Goal: Task Accomplishment & Management: Use online tool/utility

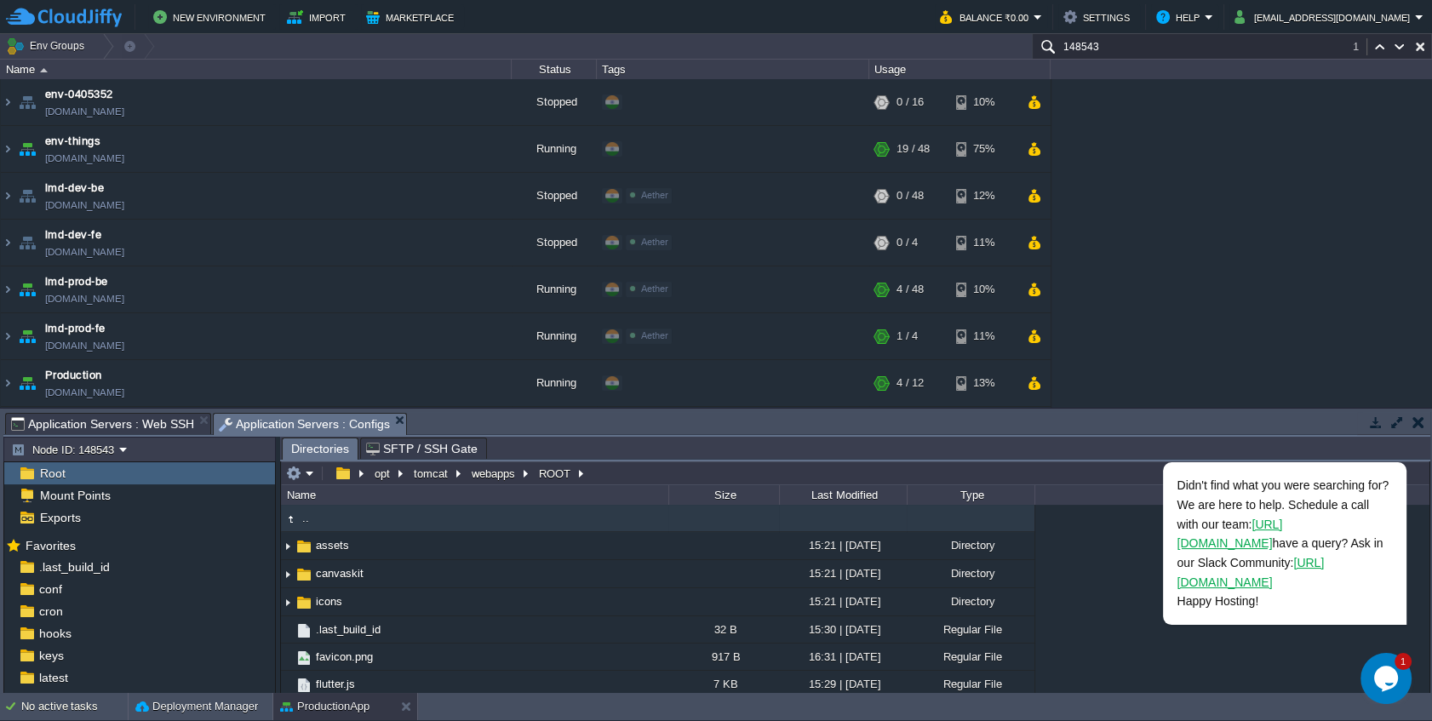
scroll to position [102, 0]
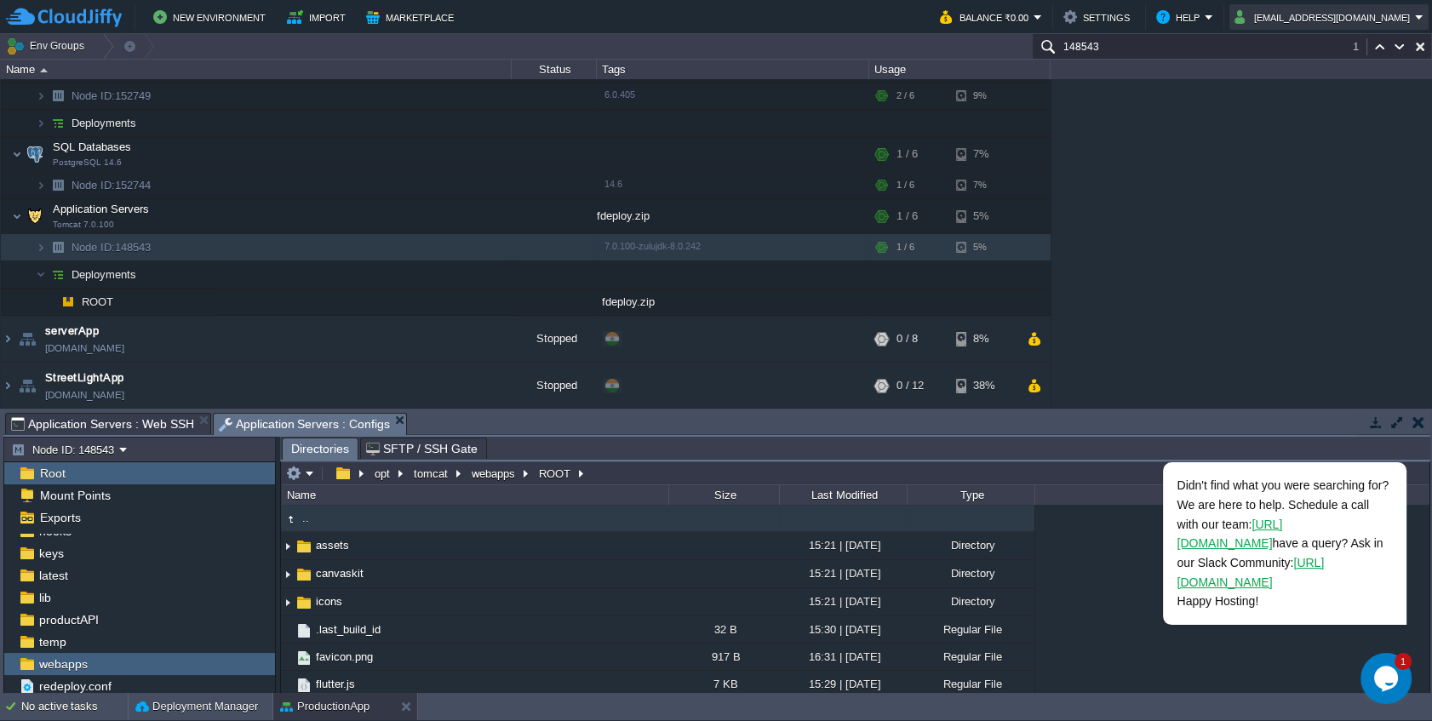
click at [1343, 16] on button "[EMAIL_ADDRESS][DOMAIN_NAME]" at bounding box center [1325, 17] width 181 height 20
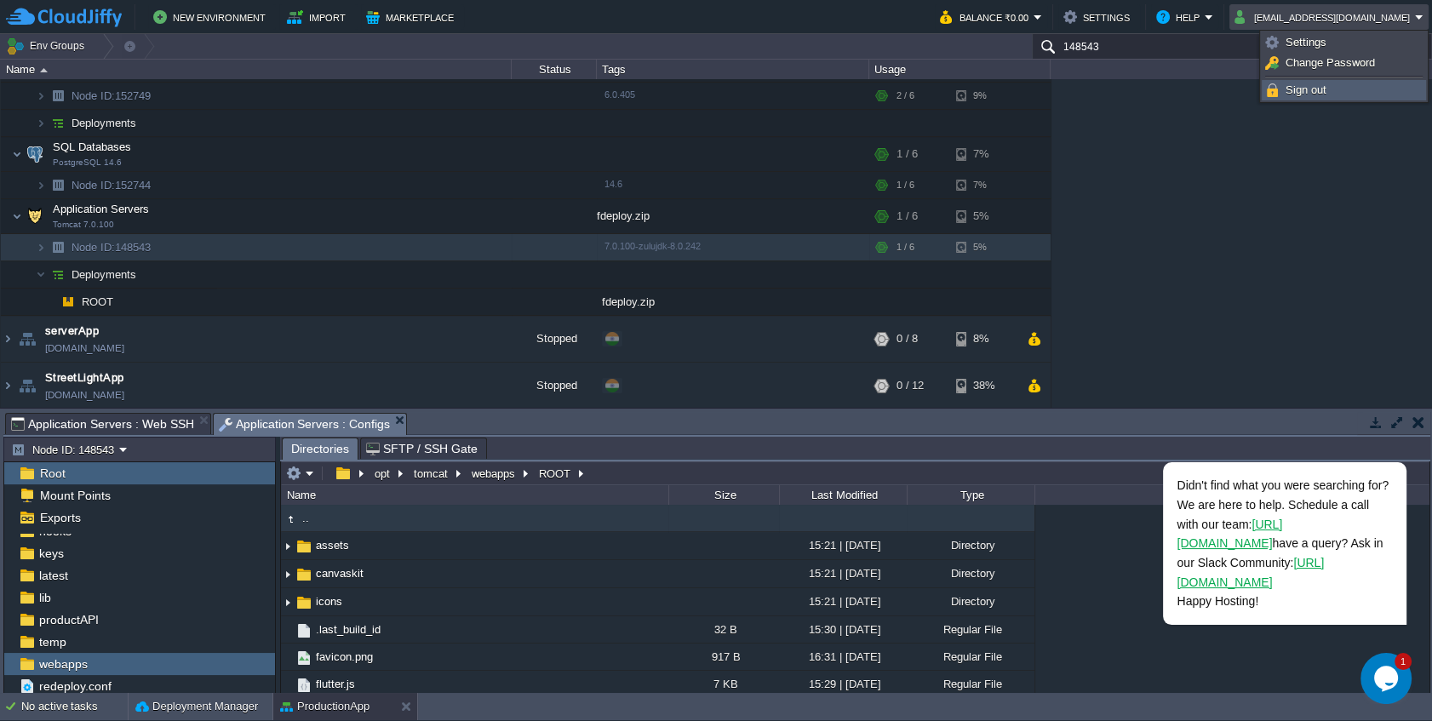
click at [1315, 89] on span "Sign out" at bounding box center [1306, 89] width 41 height 13
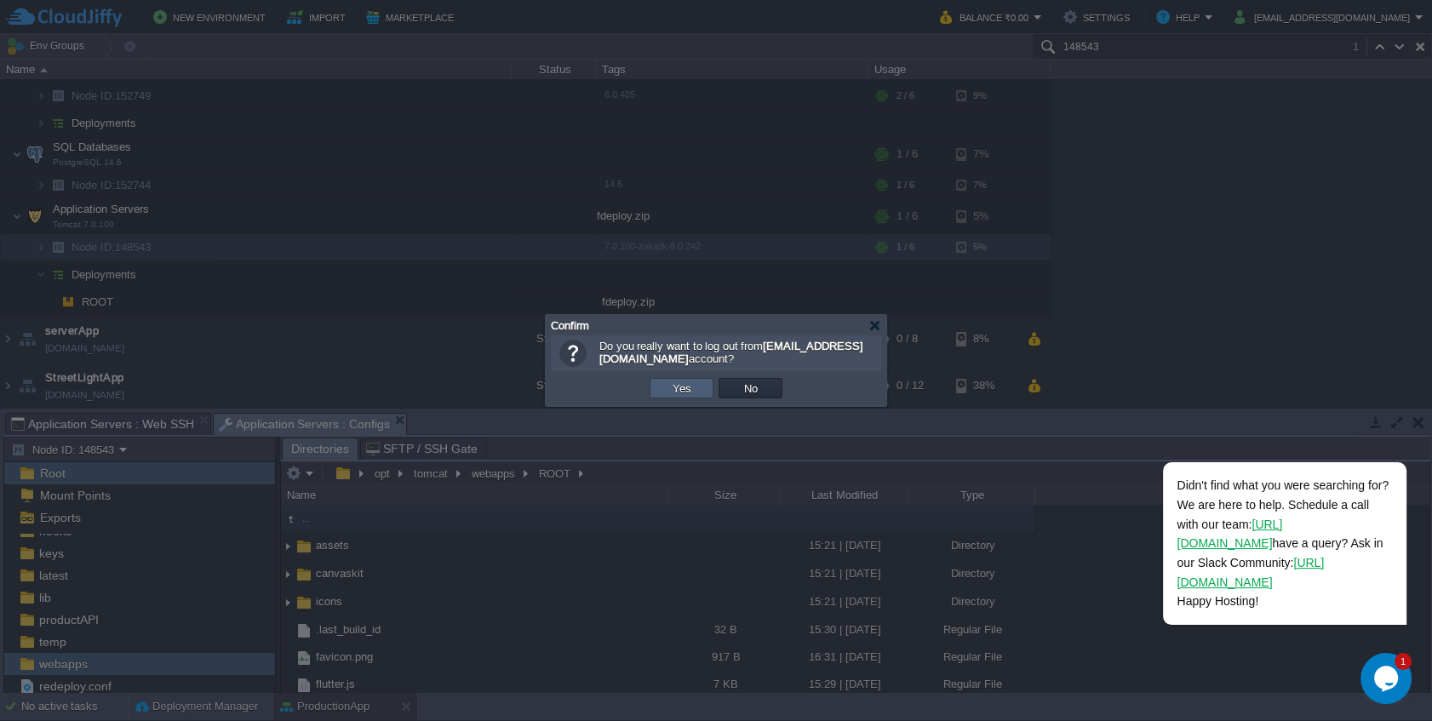
click at [690, 392] on button "Yes" at bounding box center [682, 388] width 29 height 15
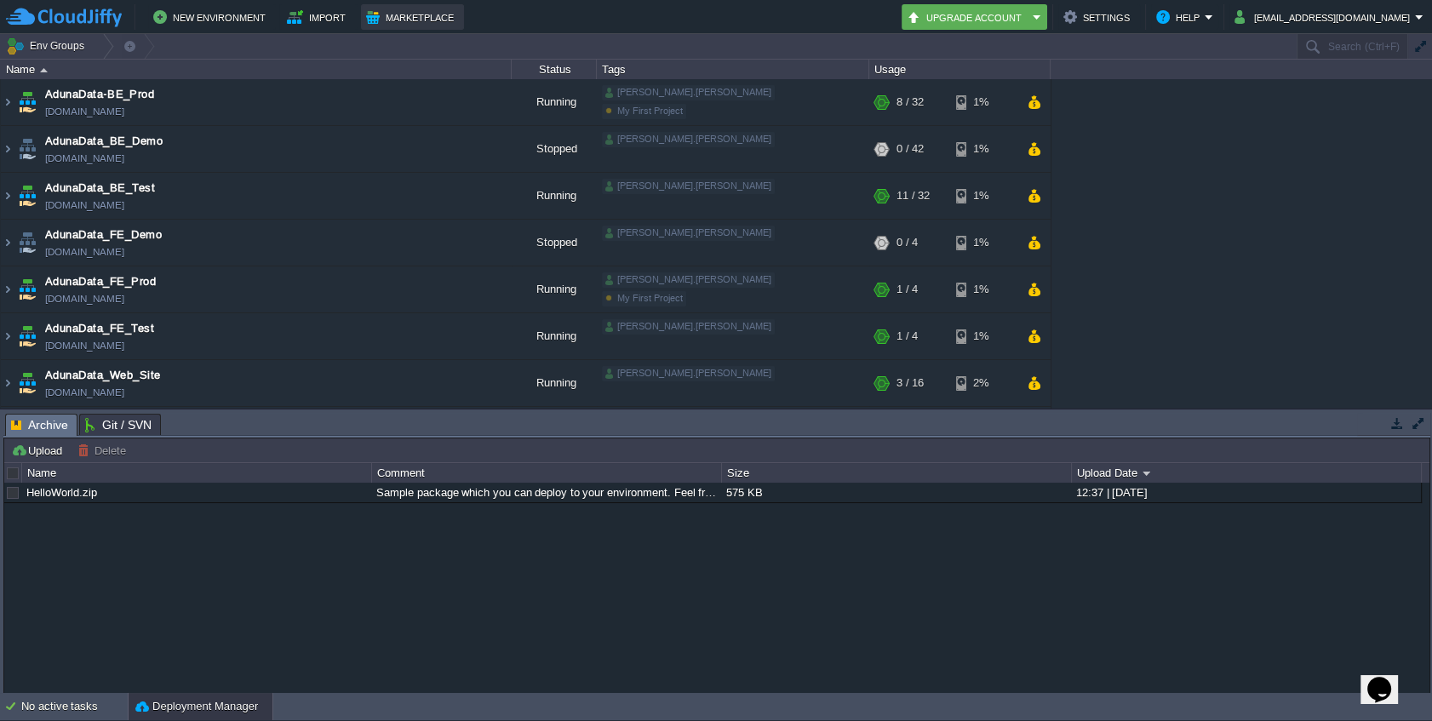
click at [439, 16] on button "Marketplace" at bounding box center [412, 17] width 93 height 20
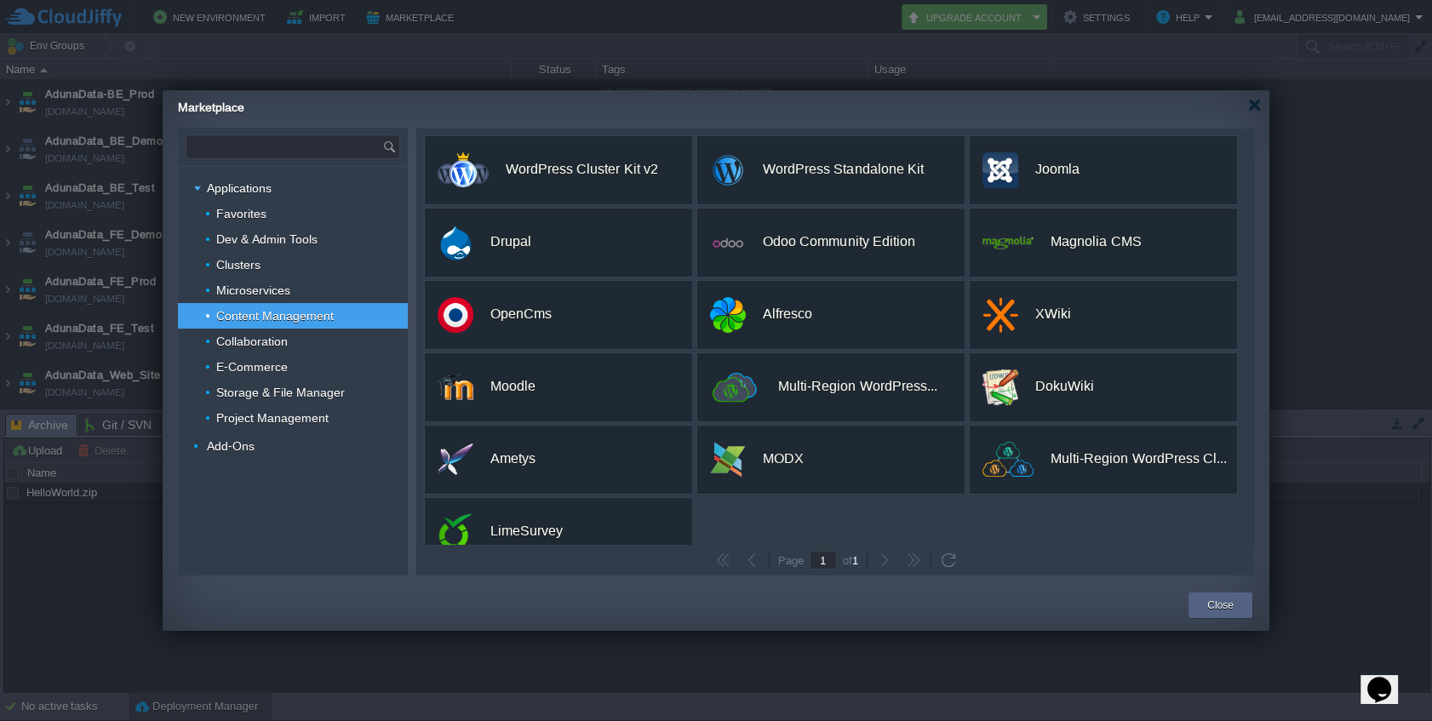
click at [280, 147] on input "text" at bounding box center [285, 146] width 196 height 23
paste input "tesseract"
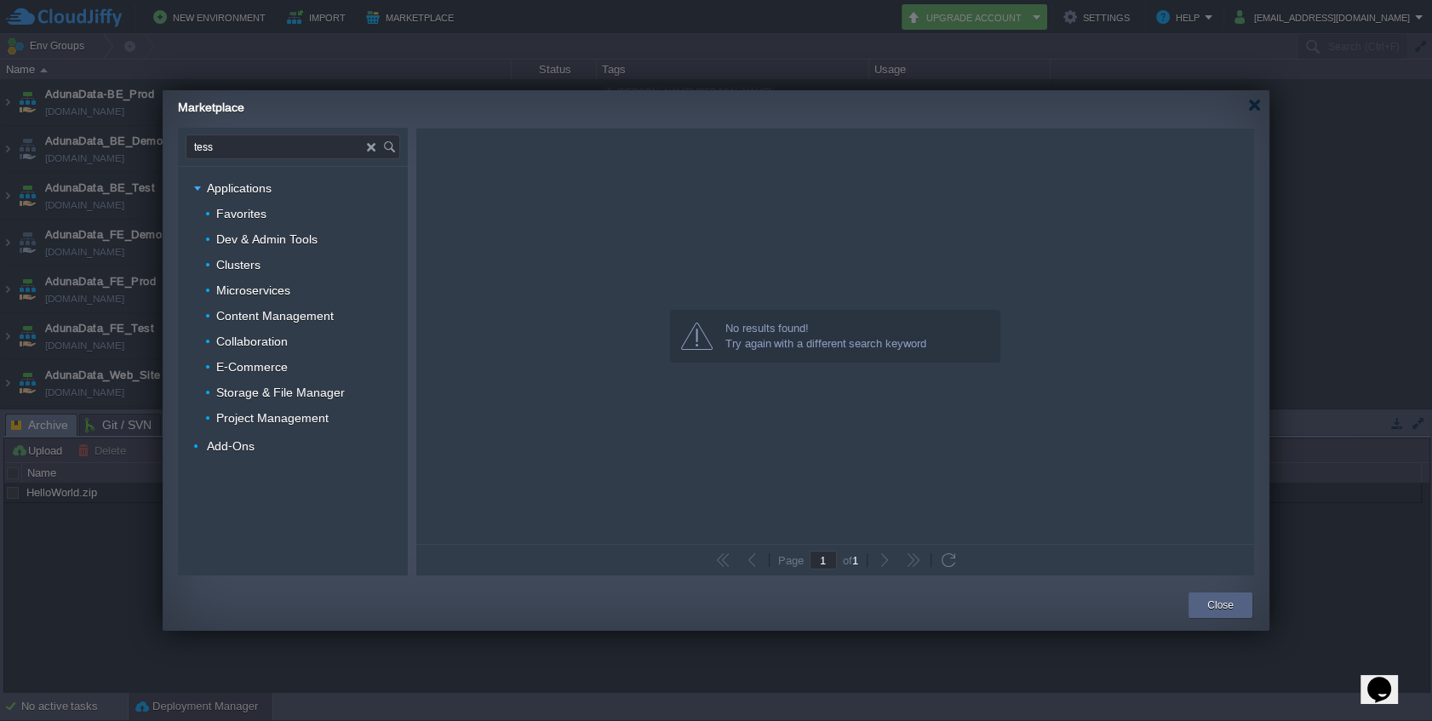
type input "tess"
click at [1197, 605] on div "Close" at bounding box center [1221, 606] width 64 height 26
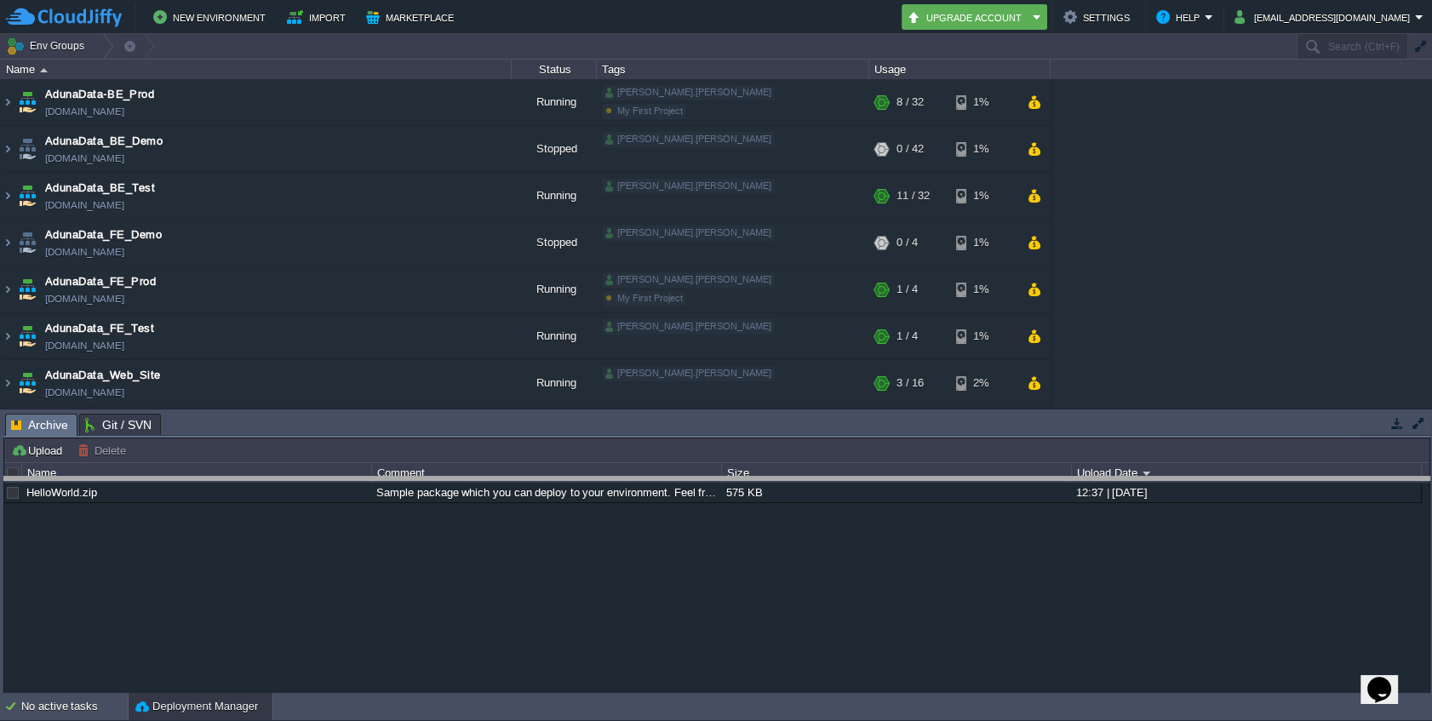
drag, startPoint x: 230, startPoint y: 416, endPoint x: 225, endPoint y: 479, distance: 63.2
click at [225, 479] on body "New Environment Import Marketplace Bonus ₹0.00 Upgrade Account Settings Help [E…" at bounding box center [716, 360] width 1432 height 721
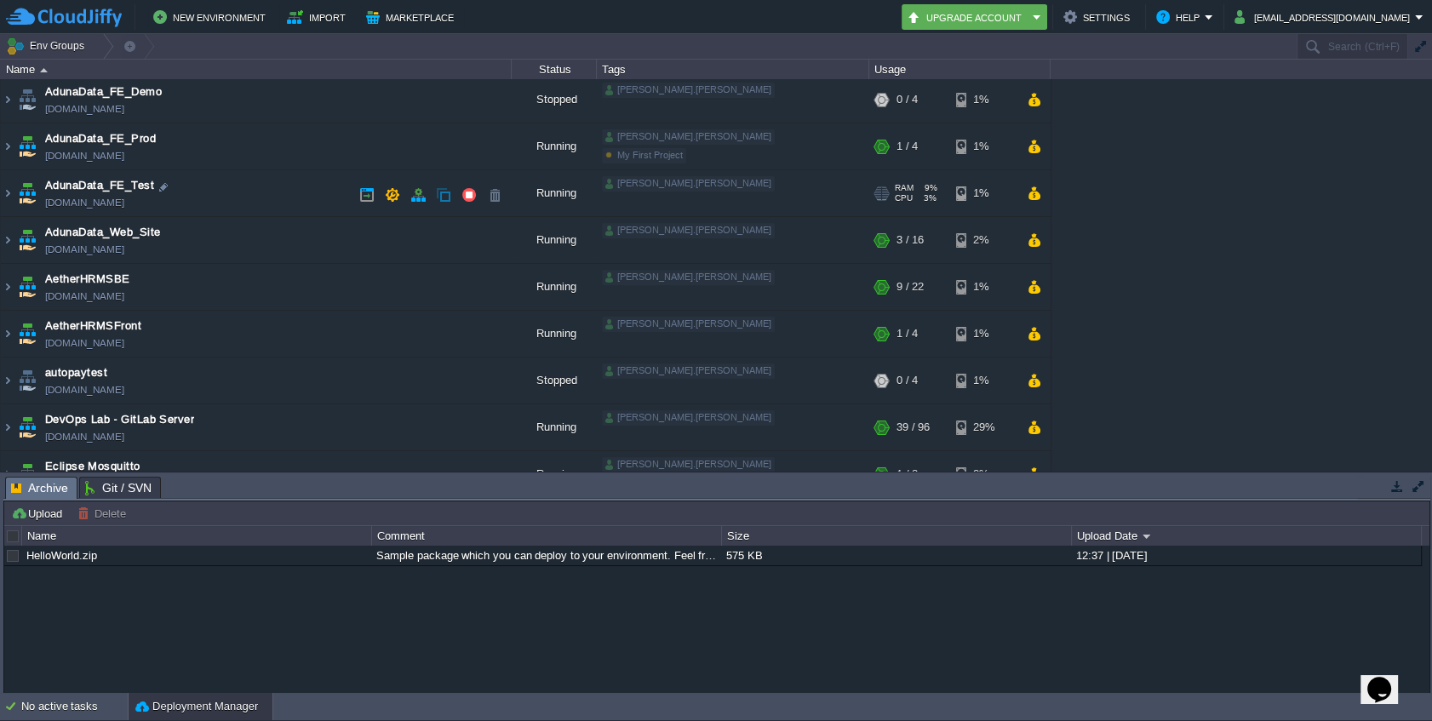
scroll to position [464, 0]
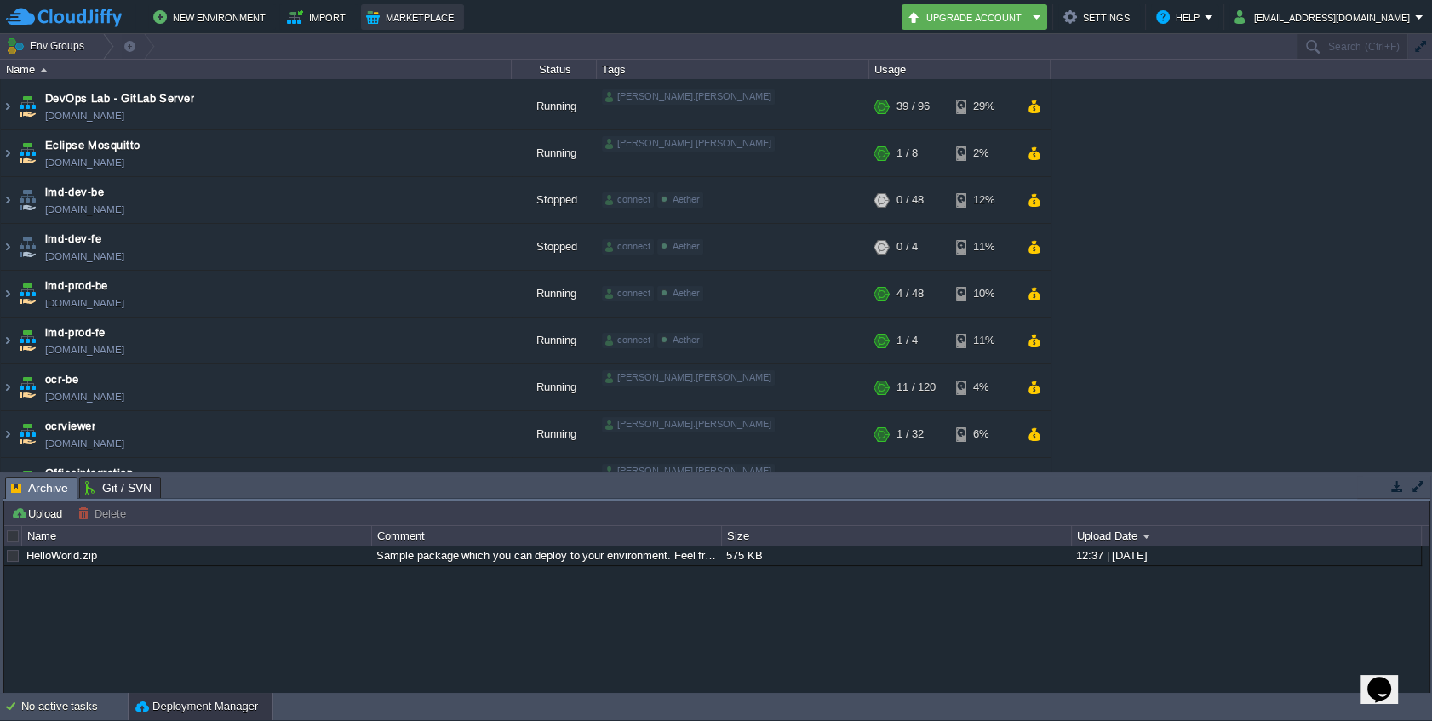
click at [397, 25] on button "Marketplace" at bounding box center [412, 17] width 93 height 20
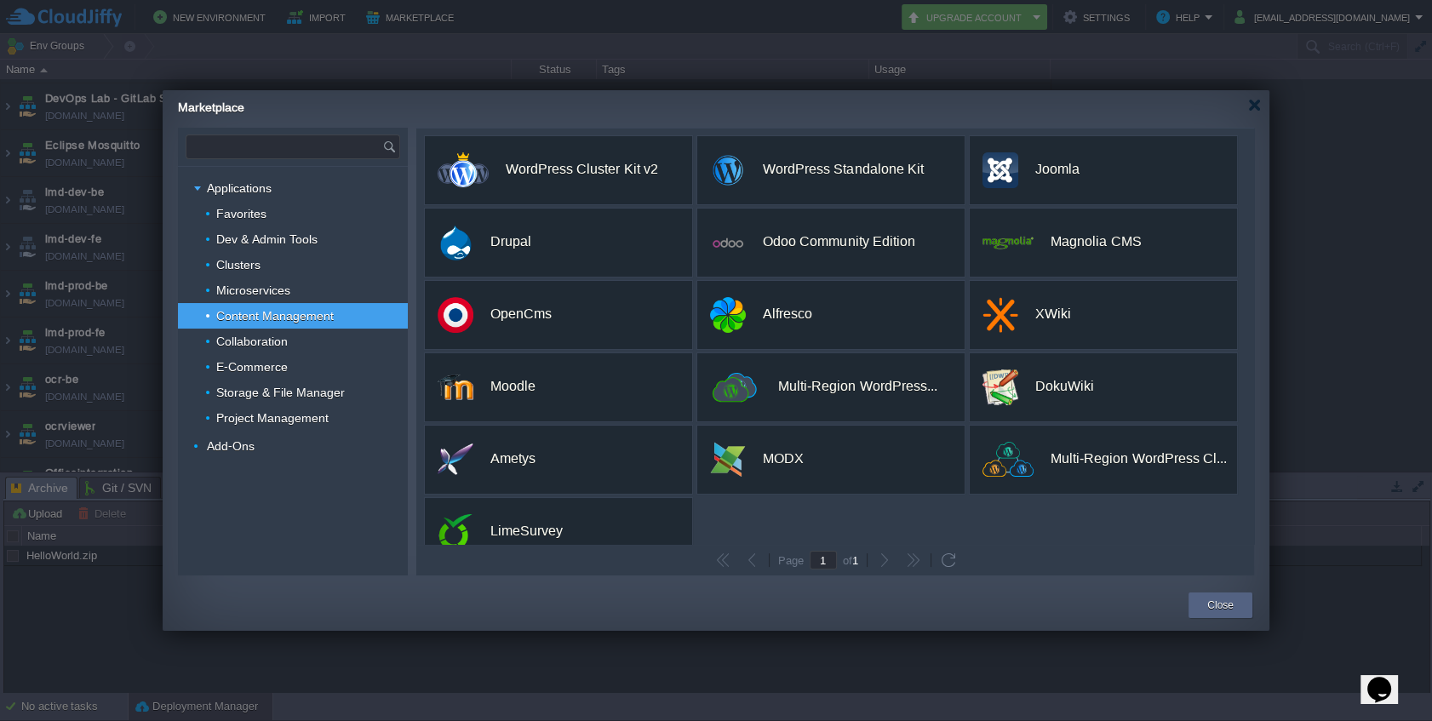
click at [281, 144] on input "text" at bounding box center [285, 146] width 196 height 23
click at [370, 144] on img at bounding box center [374, 146] width 15 height 23
type input "Type application or add-on name"
click at [267, 146] on input "text" at bounding box center [285, 146] width 196 height 23
paste input "tesseract"
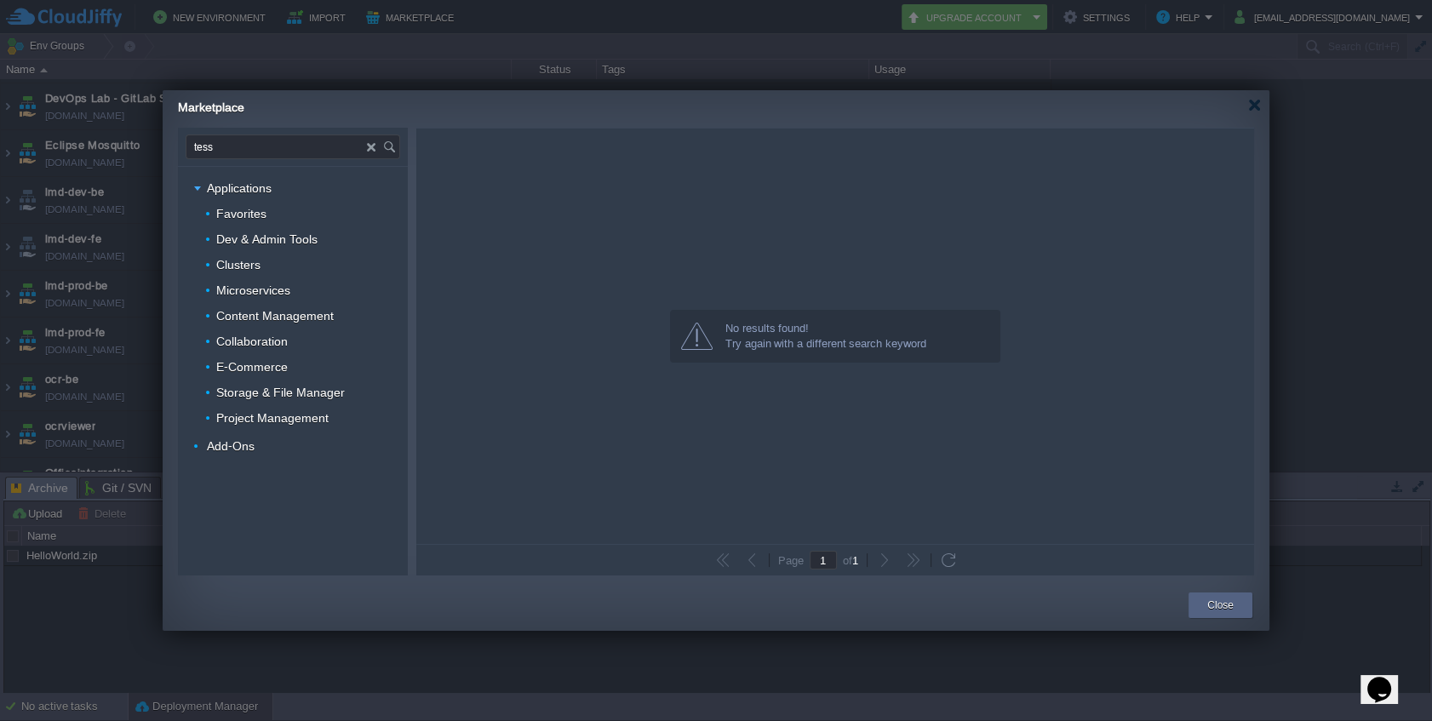
click at [373, 147] on img at bounding box center [374, 146] width 15 height 23
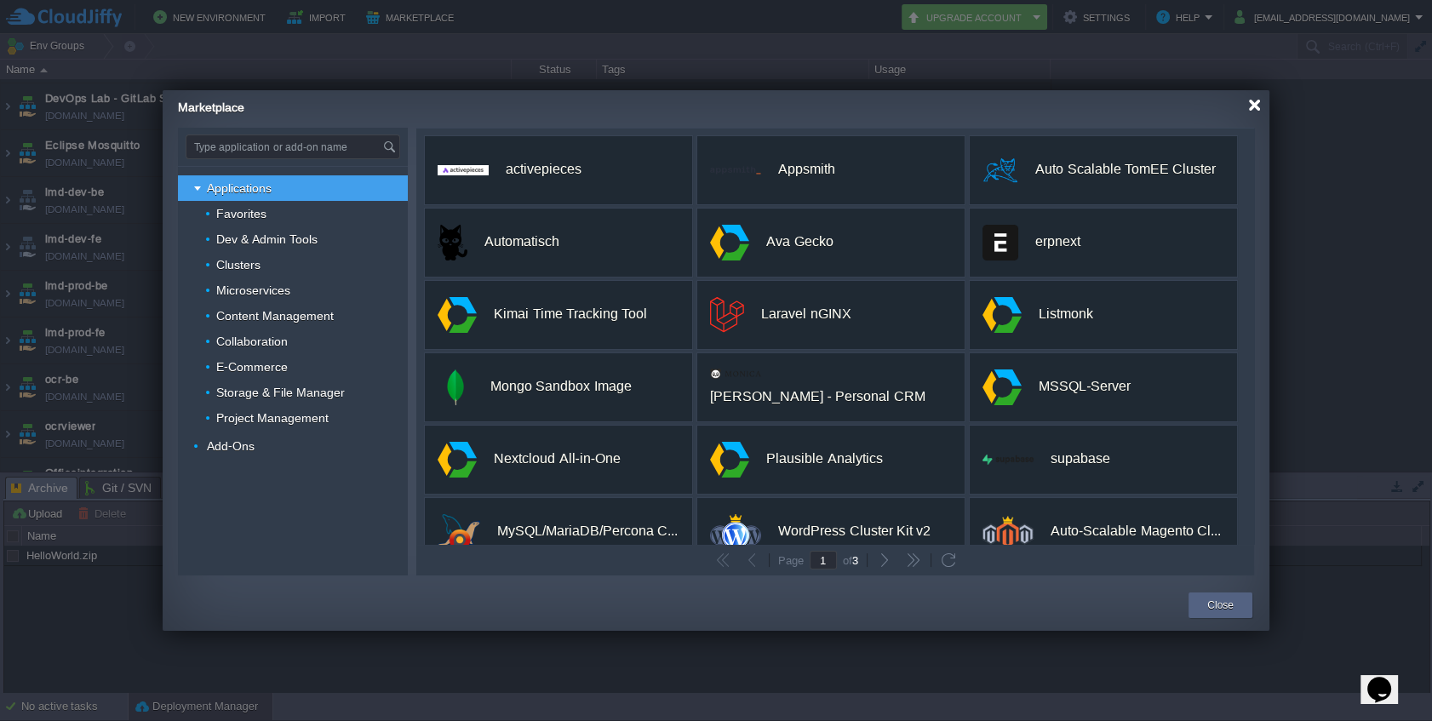
type input "Type application or add-on name"
click at [1252, 111] on div at bounding box center [1255, 105] width 13 height 13
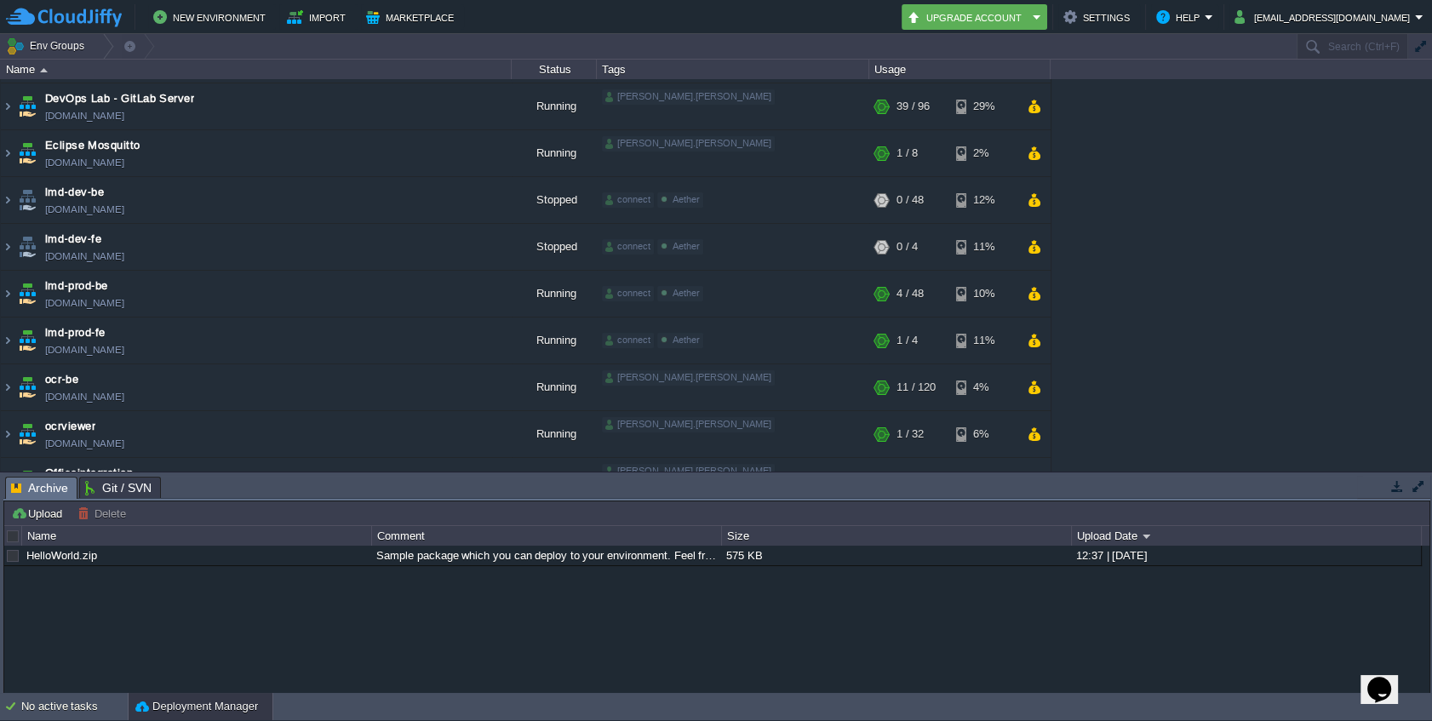
click at [1276, 253] on div "AdunaData-BE_Prod [DOMAIN_NAME] Running [PERSON_NAME].[PERSON_NAME] My First Pr…" at bounding box center [716, 275] width 1432 height 393
paste input "248540"
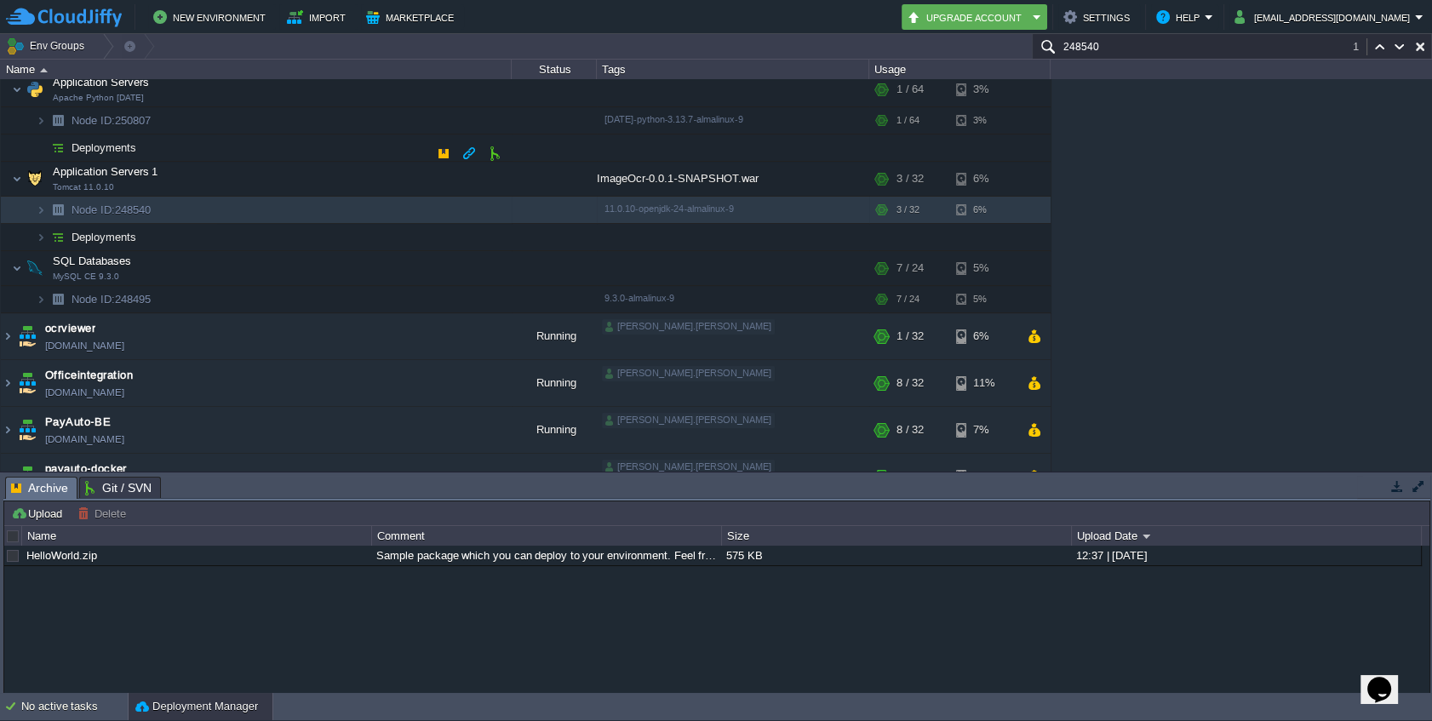
scroll to position [703, 0]
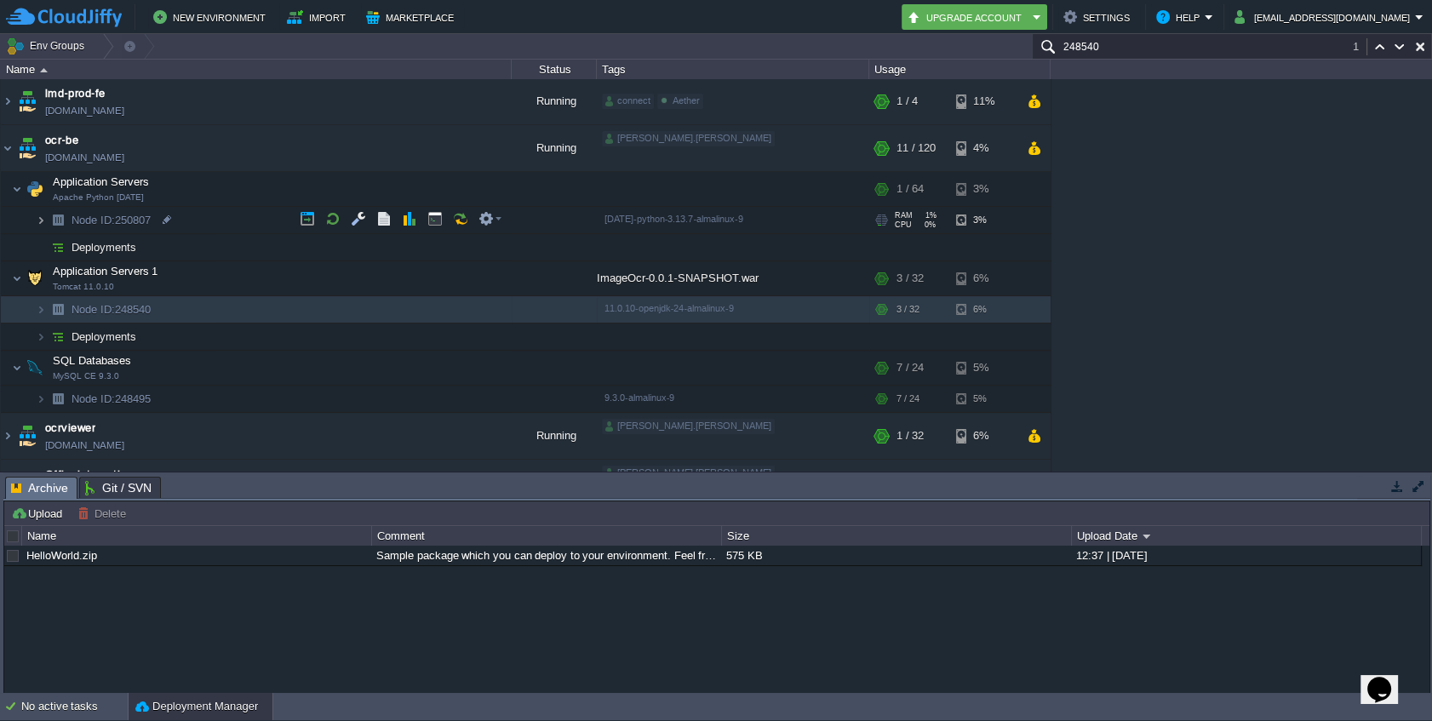
type input "248540"
click at [43, 228] on img at bounding box center [41, 220] width 10 height 26
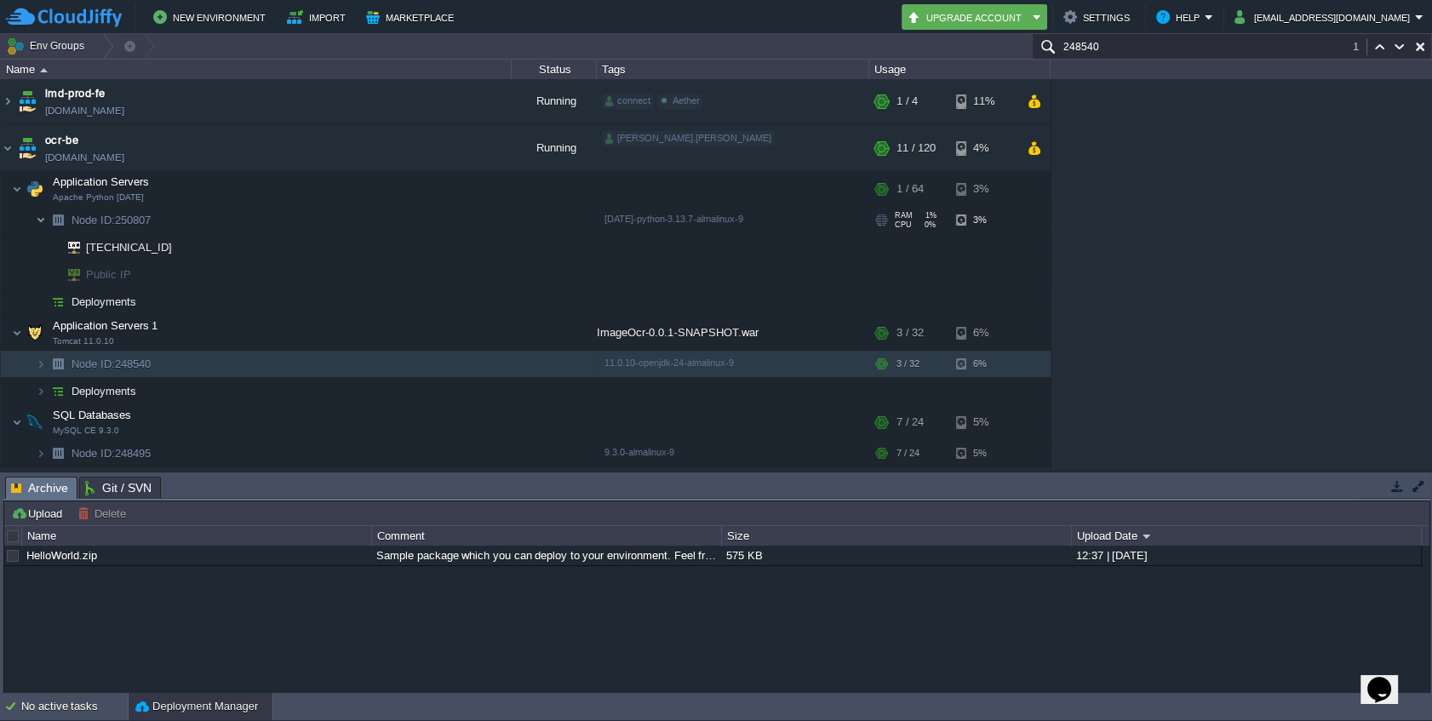
click at [43, 228] on img at bounding box center [41, 220] width 10 height 26
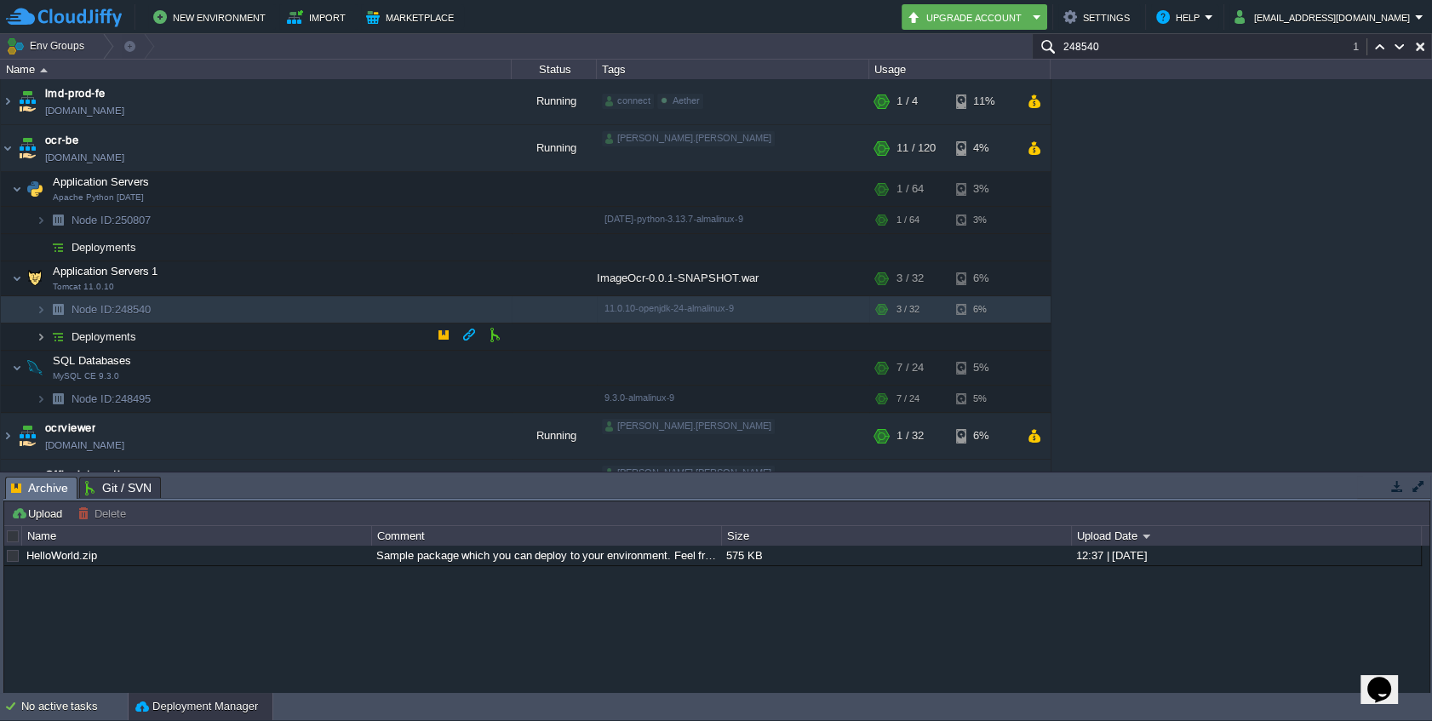
click at [44, 332] on img at bounding box center [41, 337] width 10 height 26
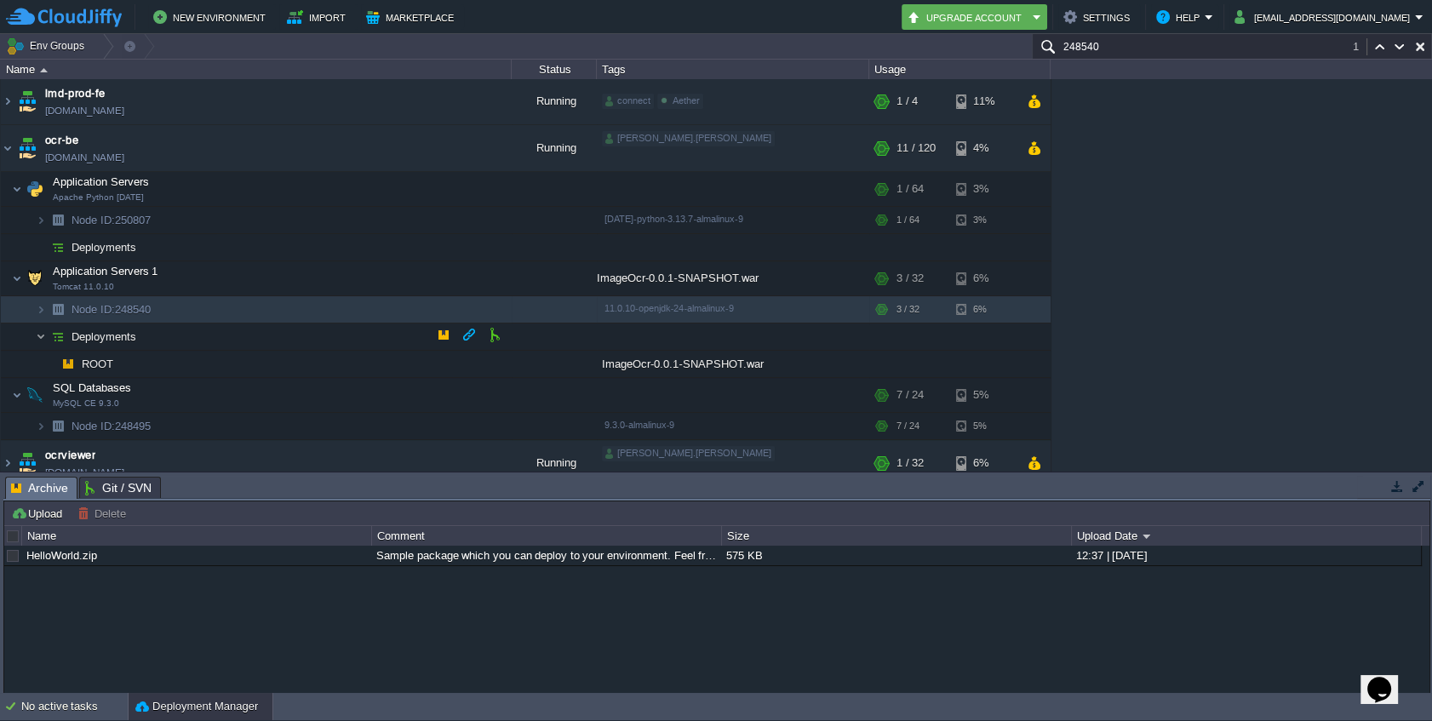
click at [44, 332] on img at bounding box center [41, 337] width 10 height 26
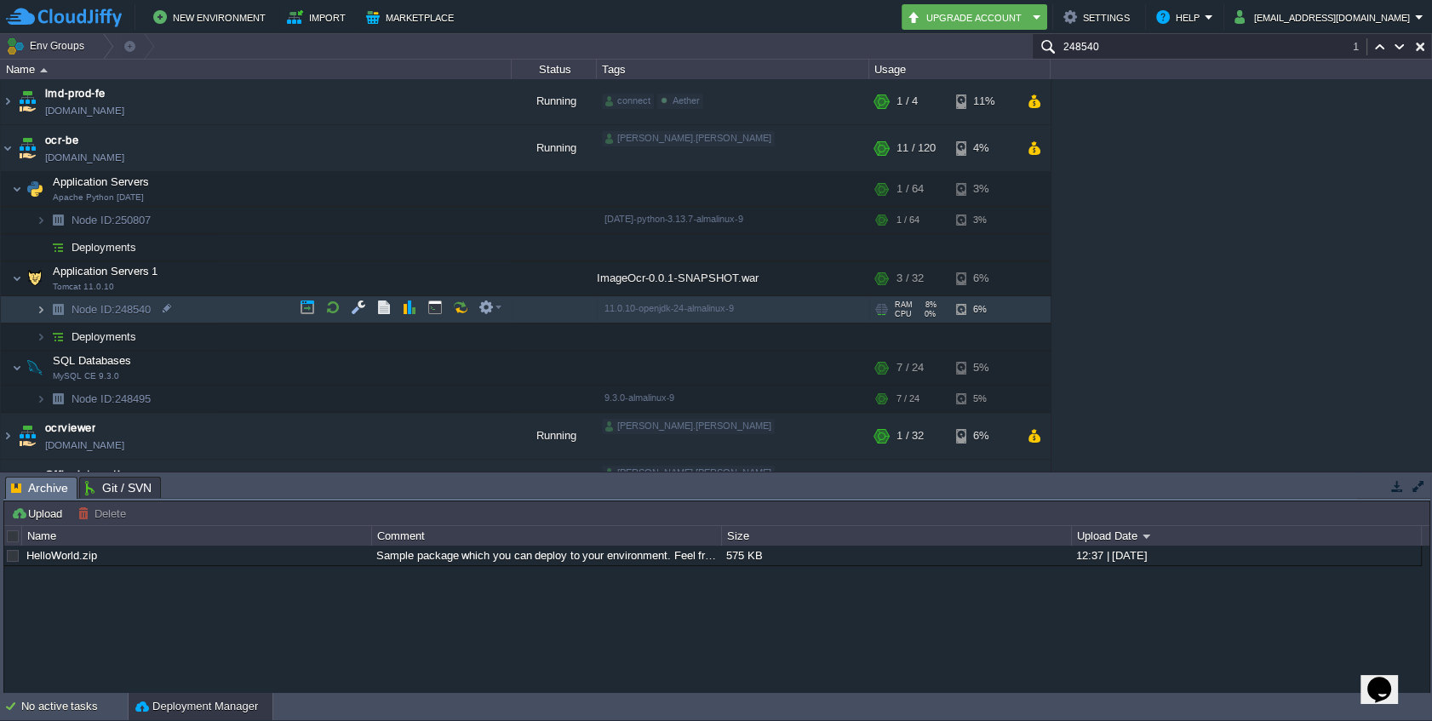
click at [42, 315] on img at bounding box center [41, 309] width 10 height 26
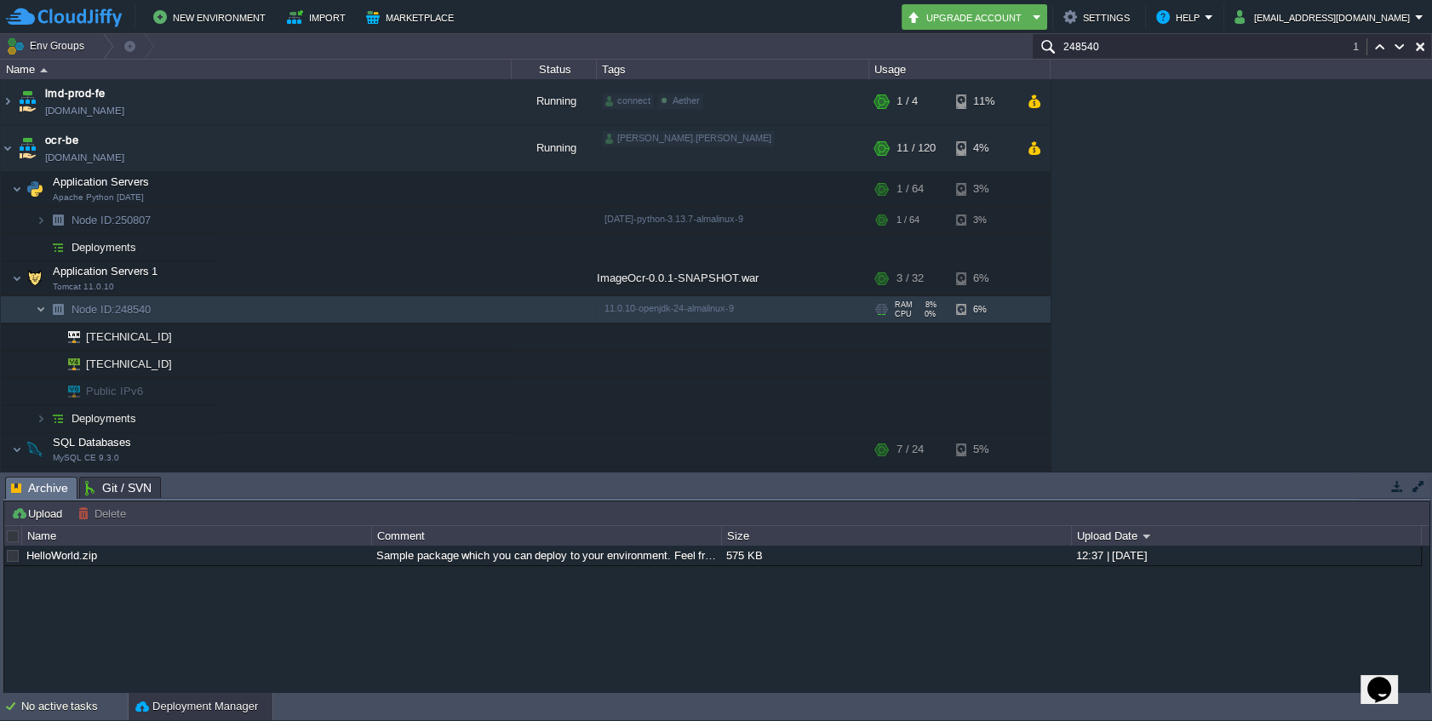
click at [42, 315] on img at bounding box center [41, 309] width 10 height 26
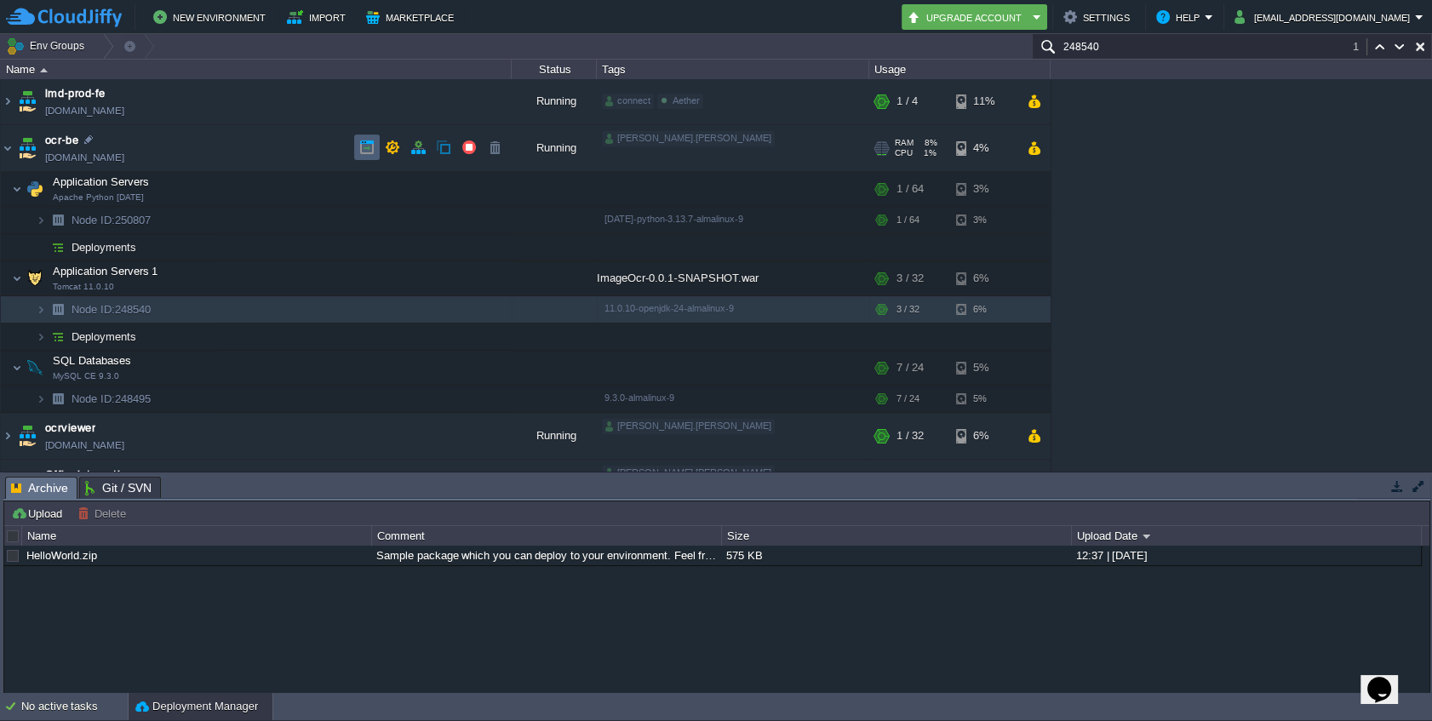
click at [357, 151] on td at bounding box center [367, 148] width 26 height 26
click at [39, 218] on img at bounding box center [41, 220] width 10 height 26
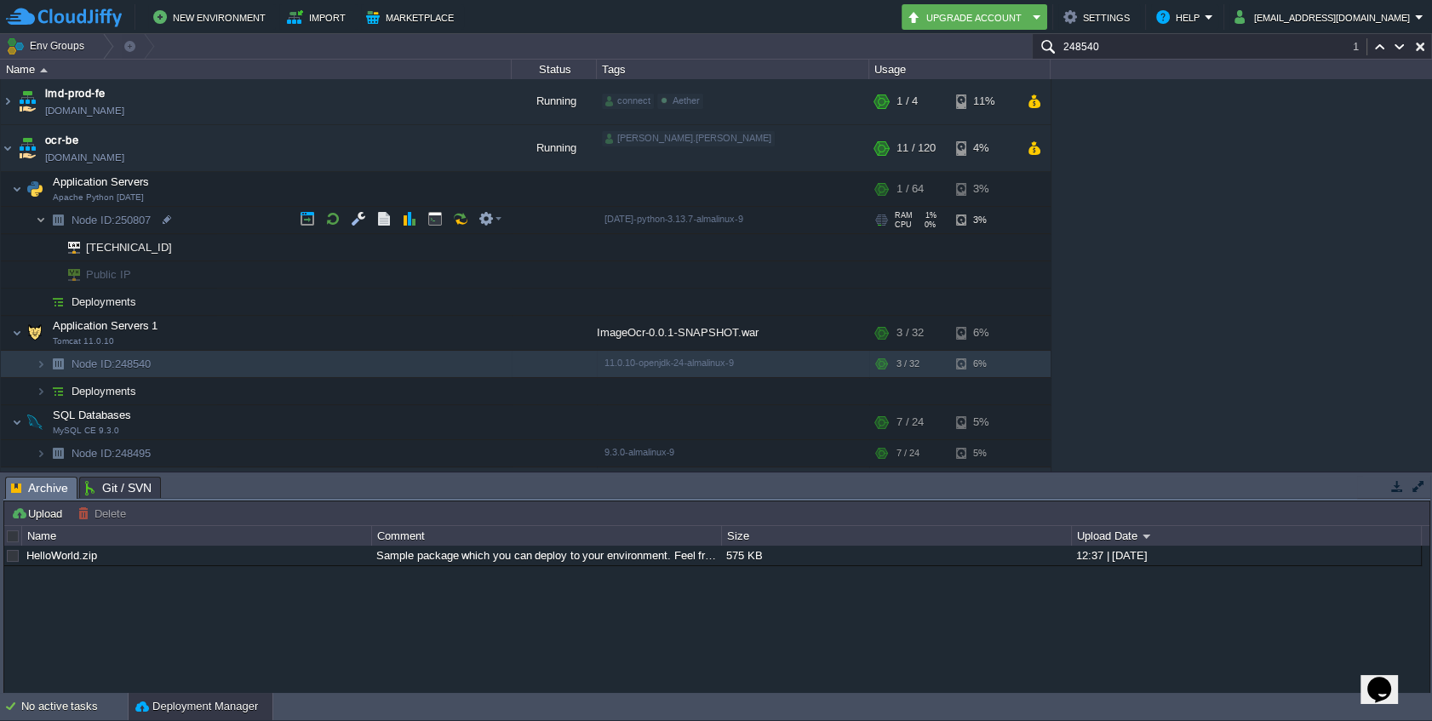
click at [39, 218] on img at bounding box center [41, 220] width 10 height 26
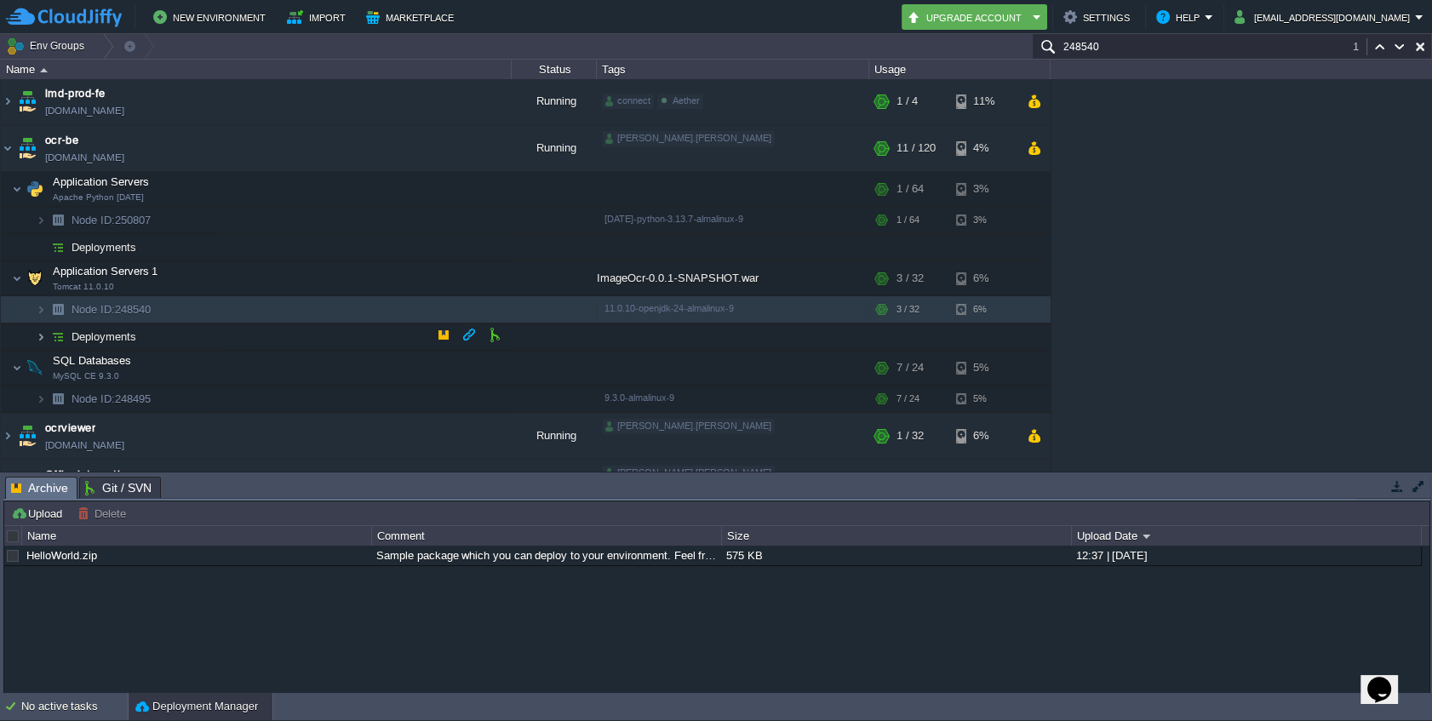
click at [36, 342] on img at bounding box center [41, 337] width 10 height 26
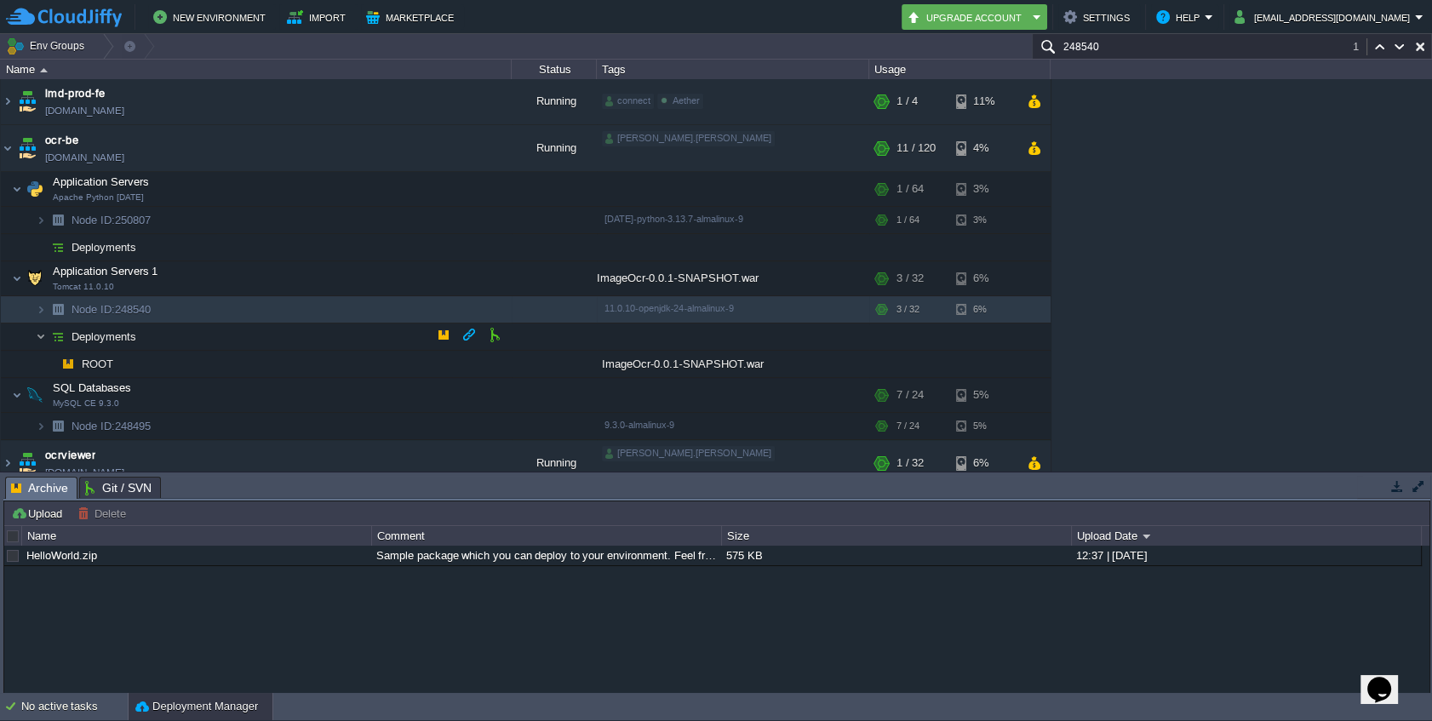
click at [36, 342] on img at bounding box center [41, 337] width 10 height 26
